Goal: Transaction & Acquisition: Obtain resource

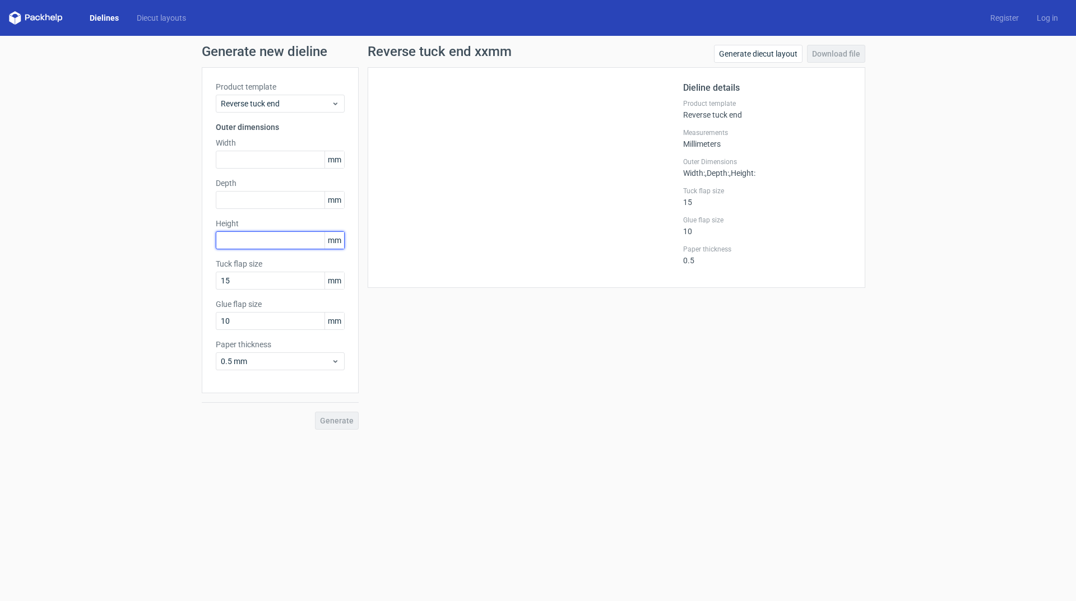
click at [245, 232] on input "text" at bounding box center [280, 240] width 129 height 18
type input "146"
click at [248, 204] on input "text" at bounding box center [280, 200] width 129 height 18
drag, startPoint x: 243, startPoint y: 201, endPoint x: 134, endPoint y: 158, distance: 117.2
click at [137, 198] on div "Generate new dieline Product template Reverse tuck end Outer dimensions Width m…" at bounding box center [538, 237] width 1076 height 403
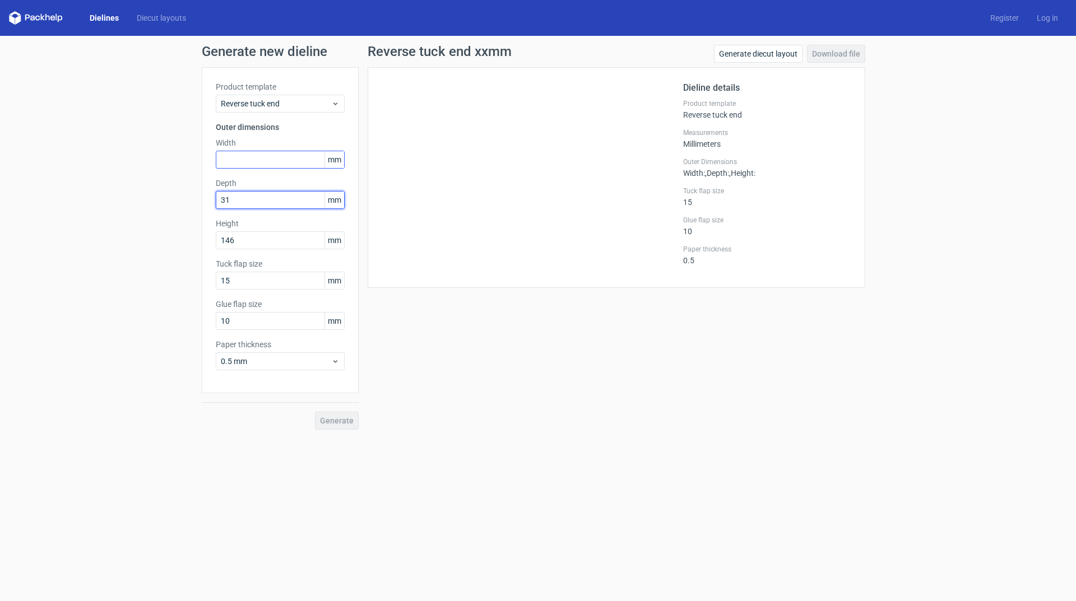
type input "31"
click at [223, 159] on input "text" at bounding box center [280, 160] width 129 height 18
type input "94"
drag, startPoint x: 235, startPoint y: 324, endPoint x: 168, endPoint y: 319, distance: 66.9
click at [178, 321] on div "Generate new dieline Product template Reverse tuck end Outer dimensions Width 9…" at bounding box center [538, 237] width 1076 height 403
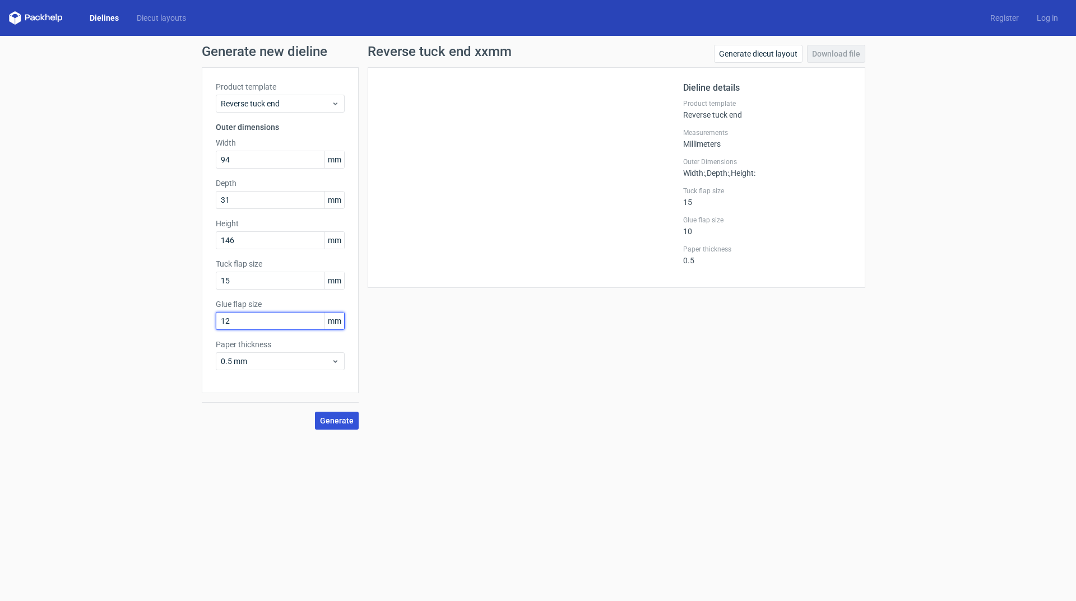
type input "12"
click at [346, 421] on span "Generate" at bounding box center [337, 421] width 34 height 8
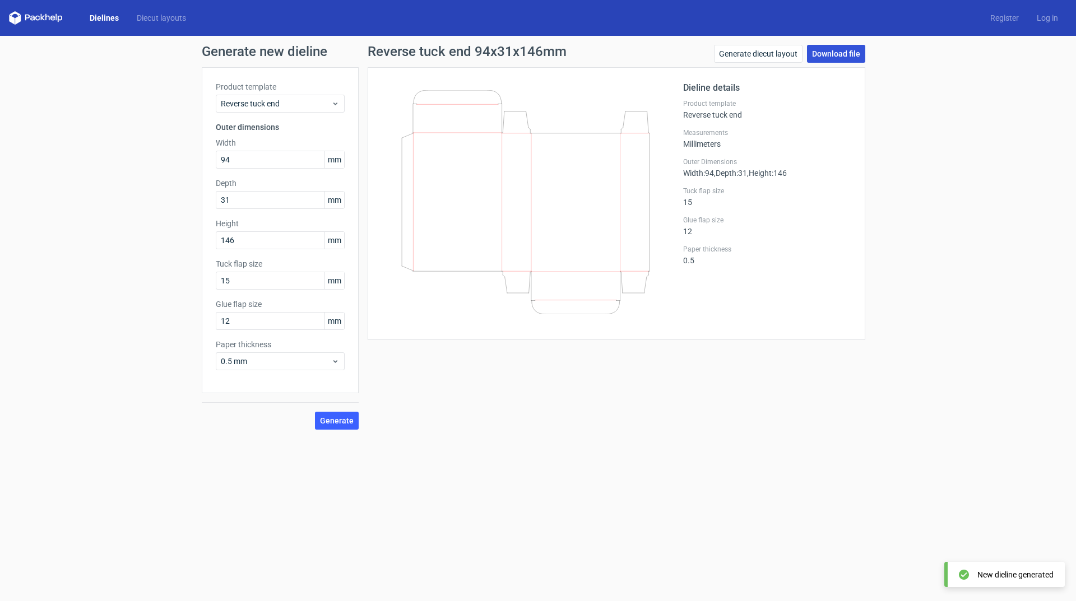
click at [856, 48] on link "Download file" at bounding box center [836, 54] width 58 height 18
drag, startPoint x: 238, startPoint y: 204, endPoint x: 128, endPoint y: 192, distance: 109.9
click at [128, 192] on div "Generate new dieline Product template Reverse tuck end Outer dimensions Width 9…" at bounding box center [538, 237] width 1076 height 403
type input "34"
click at [337, 420] on span "Generate" at bounding box center [337, 421] width 34 height 8
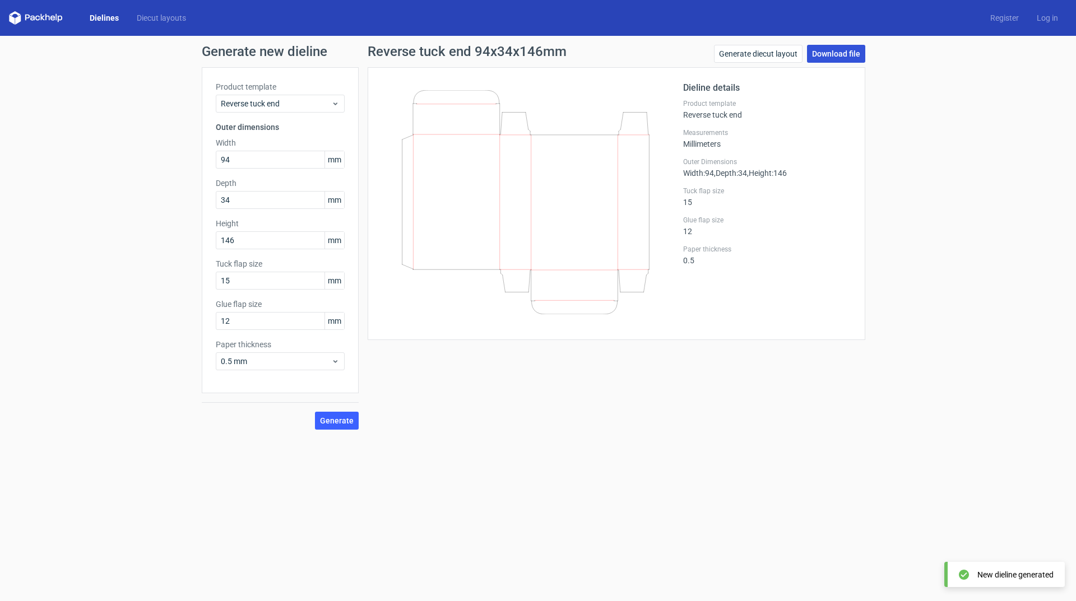
click at [860, 56] on link "Download file" at bounding box center [836, 54] width 58 height 18
drag, startPoint x: 121, startPoint y: 157, endPoint x: 86, endPoint y: 151, distance: 35.3
click at [94, 155] on div "Generate new dieline Product template Reverse tuck end Outer dimensions Width 9…" at bounding box center [538, 237] width 1076 height 403
type input "91"
click at [338, 421] on span "Generate" at bounding box center [337, 421] width 34 height 8
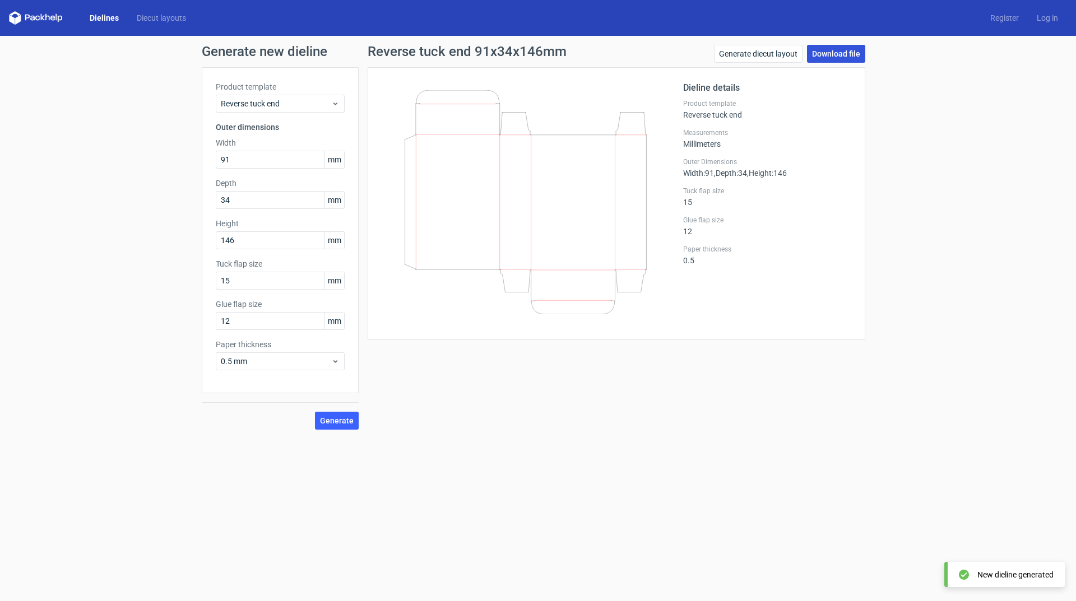
click at [848, 57] on link "Download file" at bounding box center [836, 54] width 58 height 18
